Goal: Task Accomplishment & Management: Manage account settings

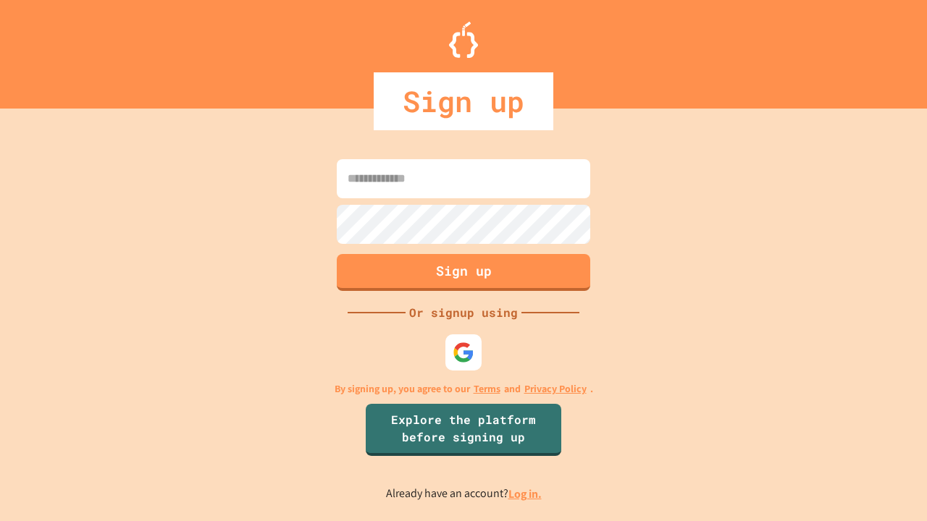
click at [526, 494] on link "Log in." at bounding box center [524, 493] width 33 height 15
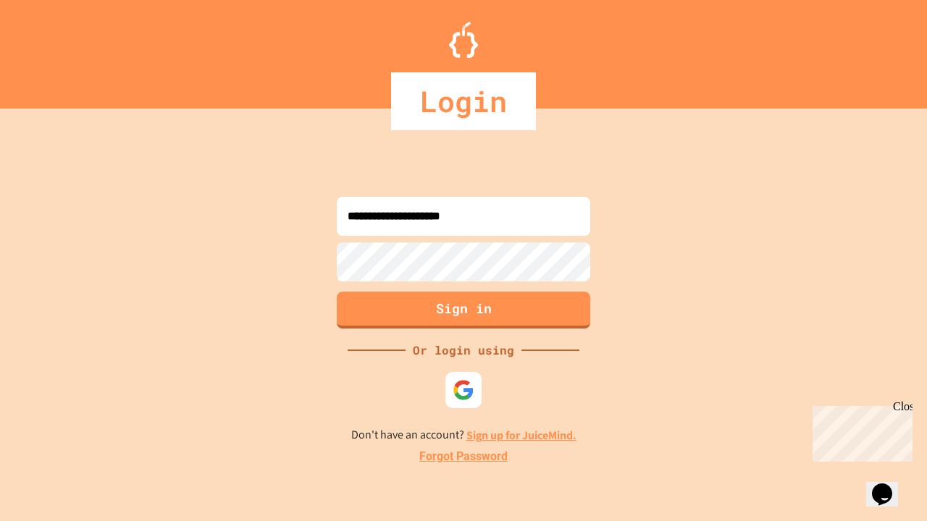
type input "**********"
